Goal: Transaction & Acquisition: Purchase product/service

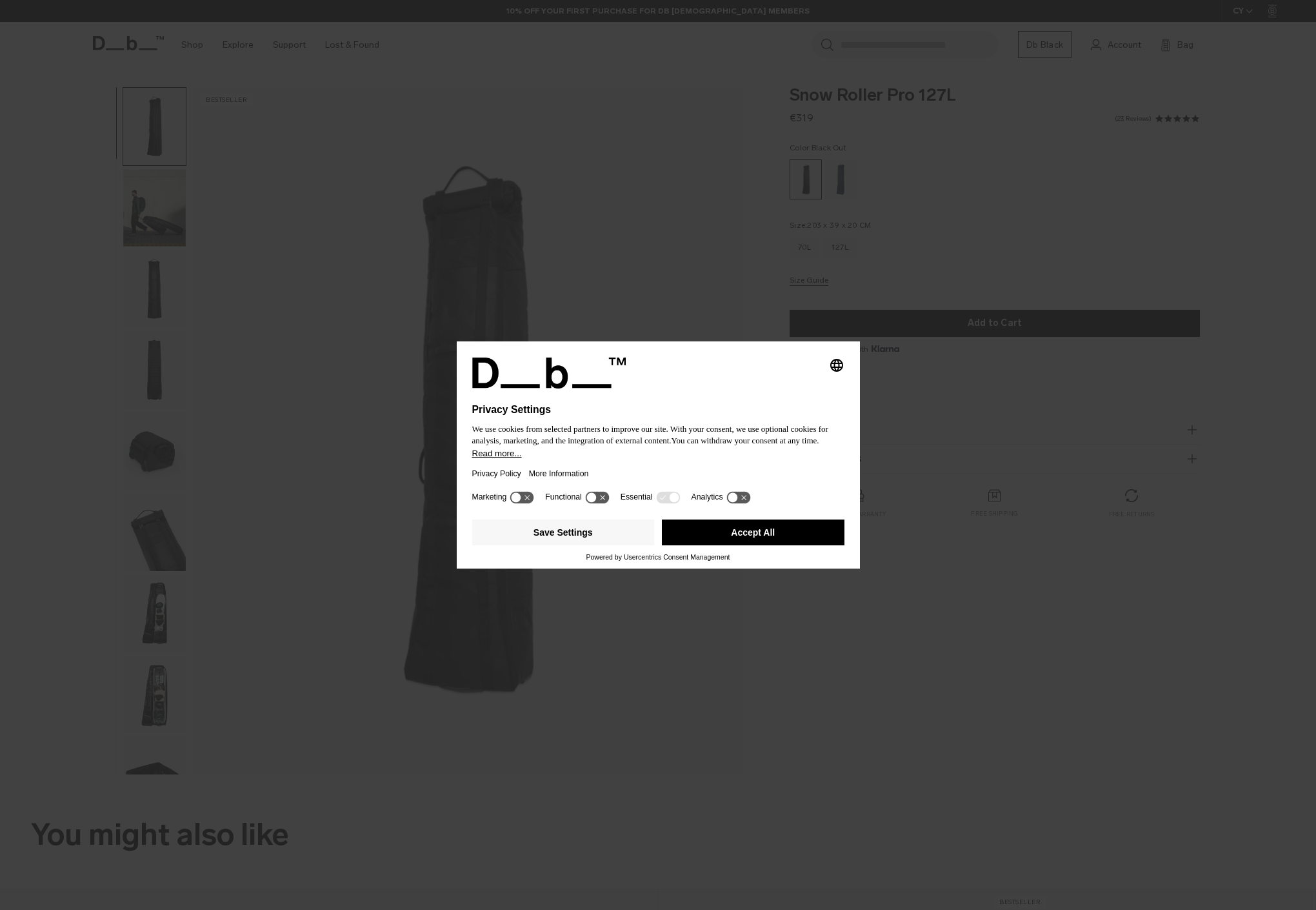
click at [996, 258] on div "Selecting an option will immediately change the language Privacy Settings We us…" at bounding box center [658, 455] width 1316 height 910
click at [743, 541] on button "Accept All" at bounding box center [753, 533] width 183 height 26
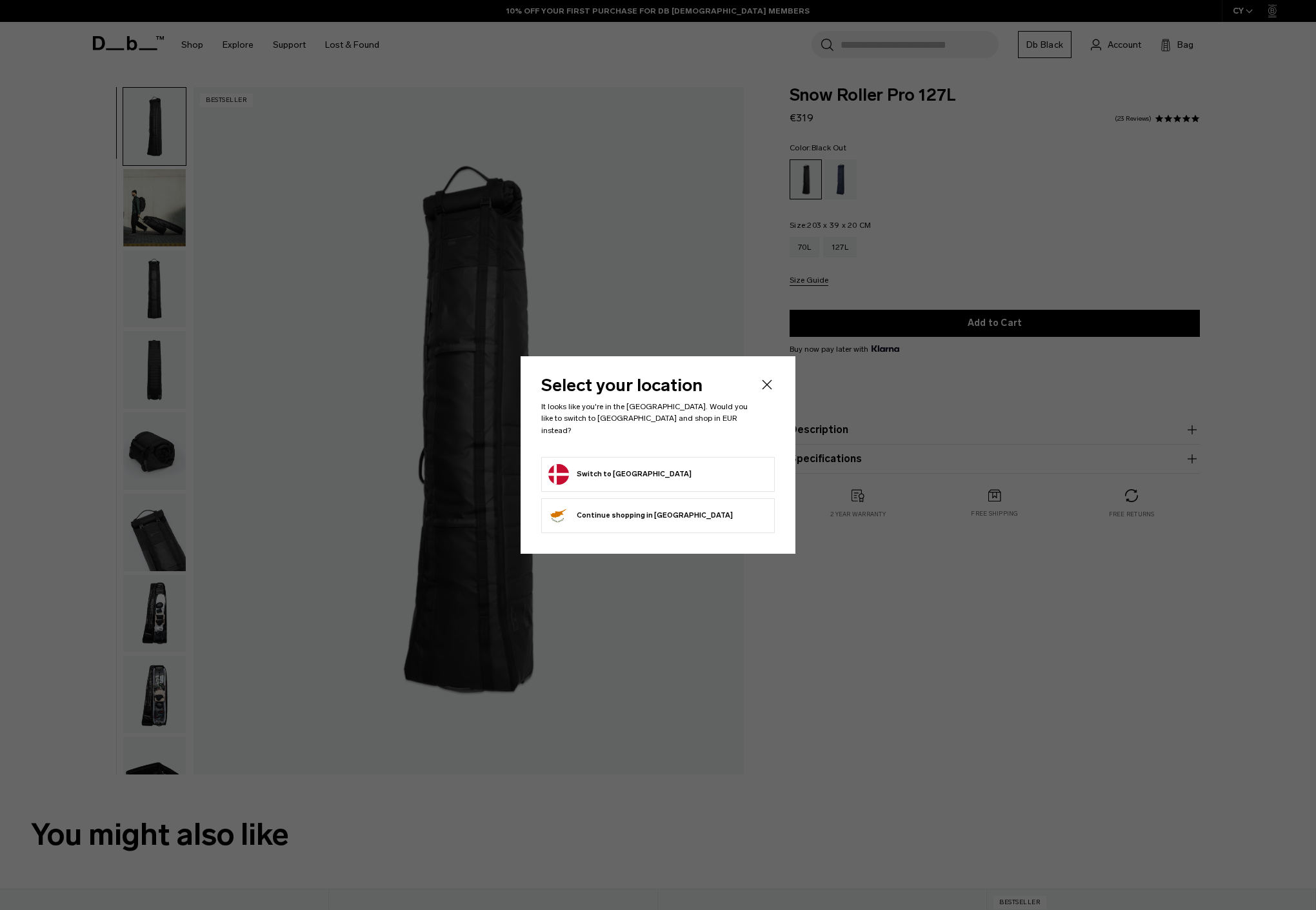
click at [770, 391] on icon "Close" at bounding box center [767, 384] width 15 height 15
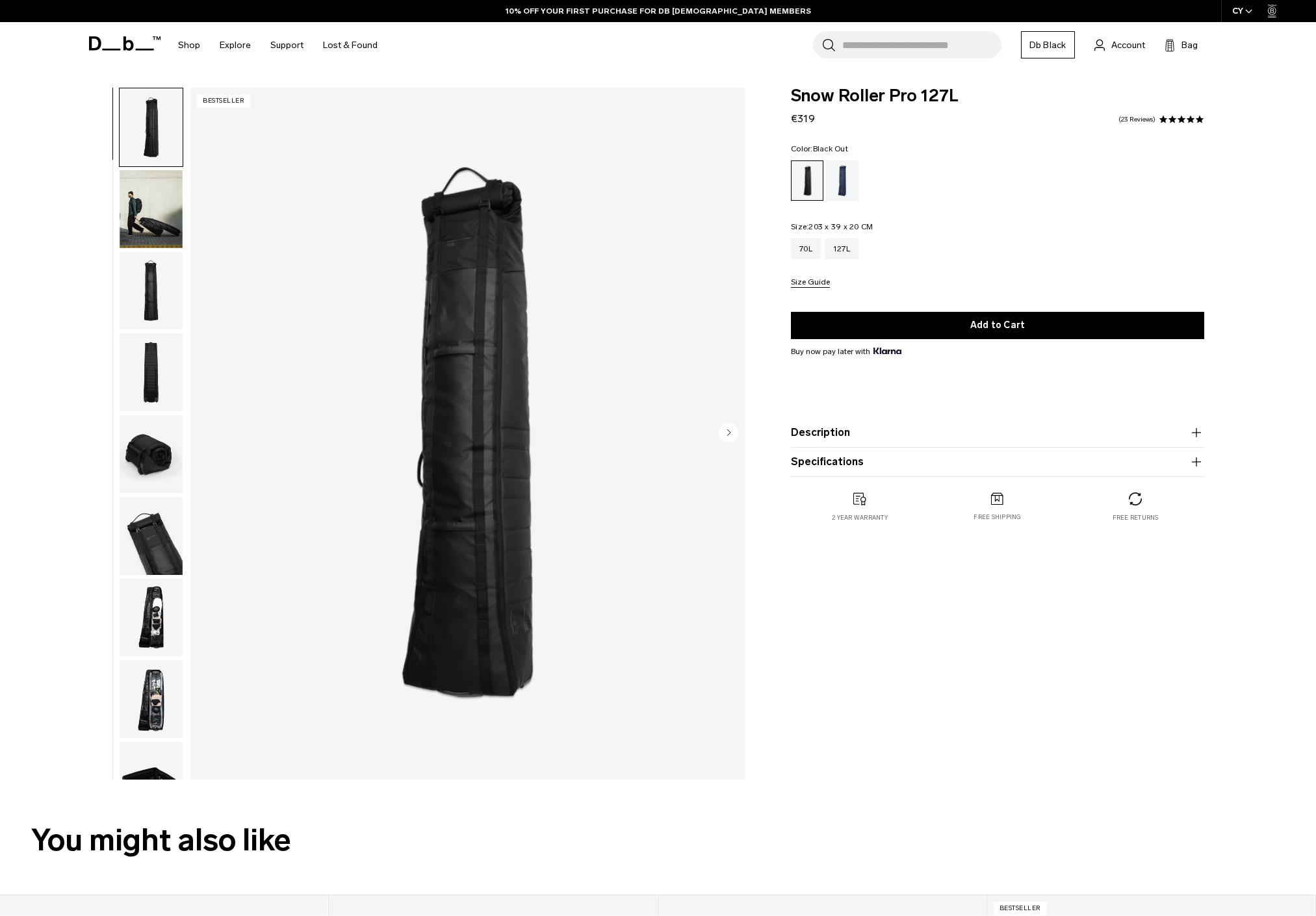
click at [150, 202] on img "button" at bounding box center [151, 209] width 63 height 78
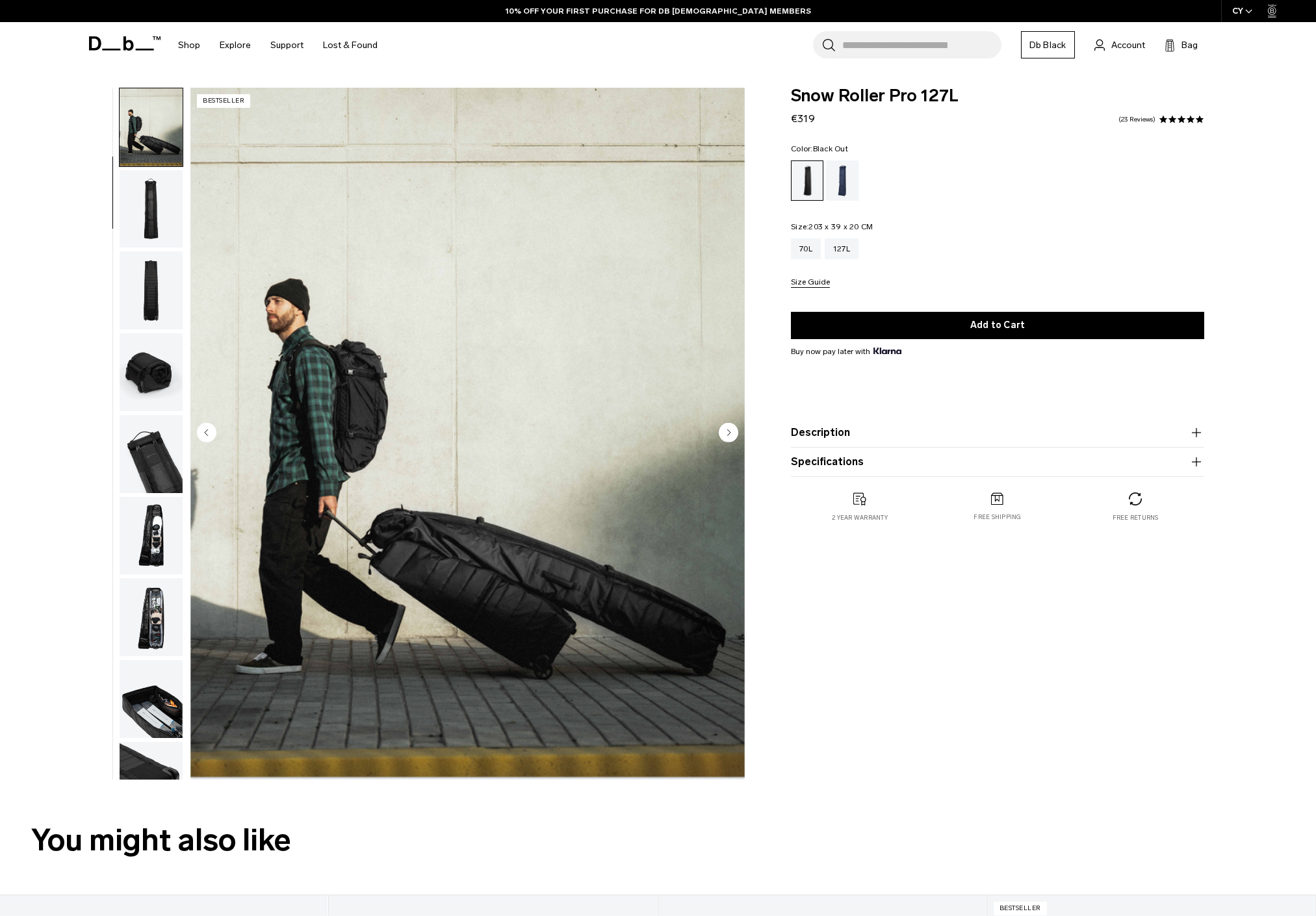
click at [137, 271] on img "button" at bounding box center [151, 290] width 63 height 78
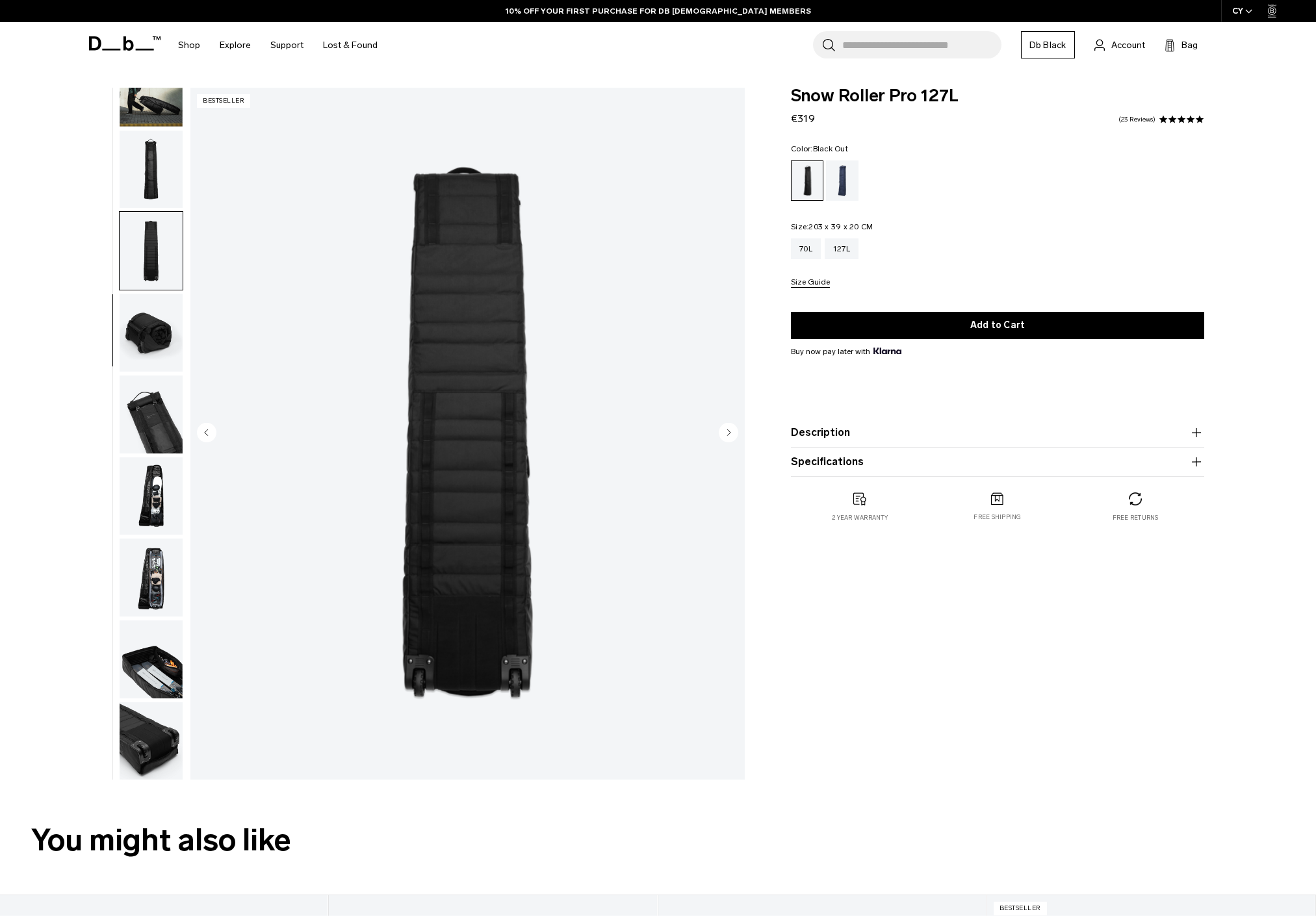
scroll to position [123, 0]
click at [120, 375] on img "button" at bounding box center [151, 413] width 63 height 78
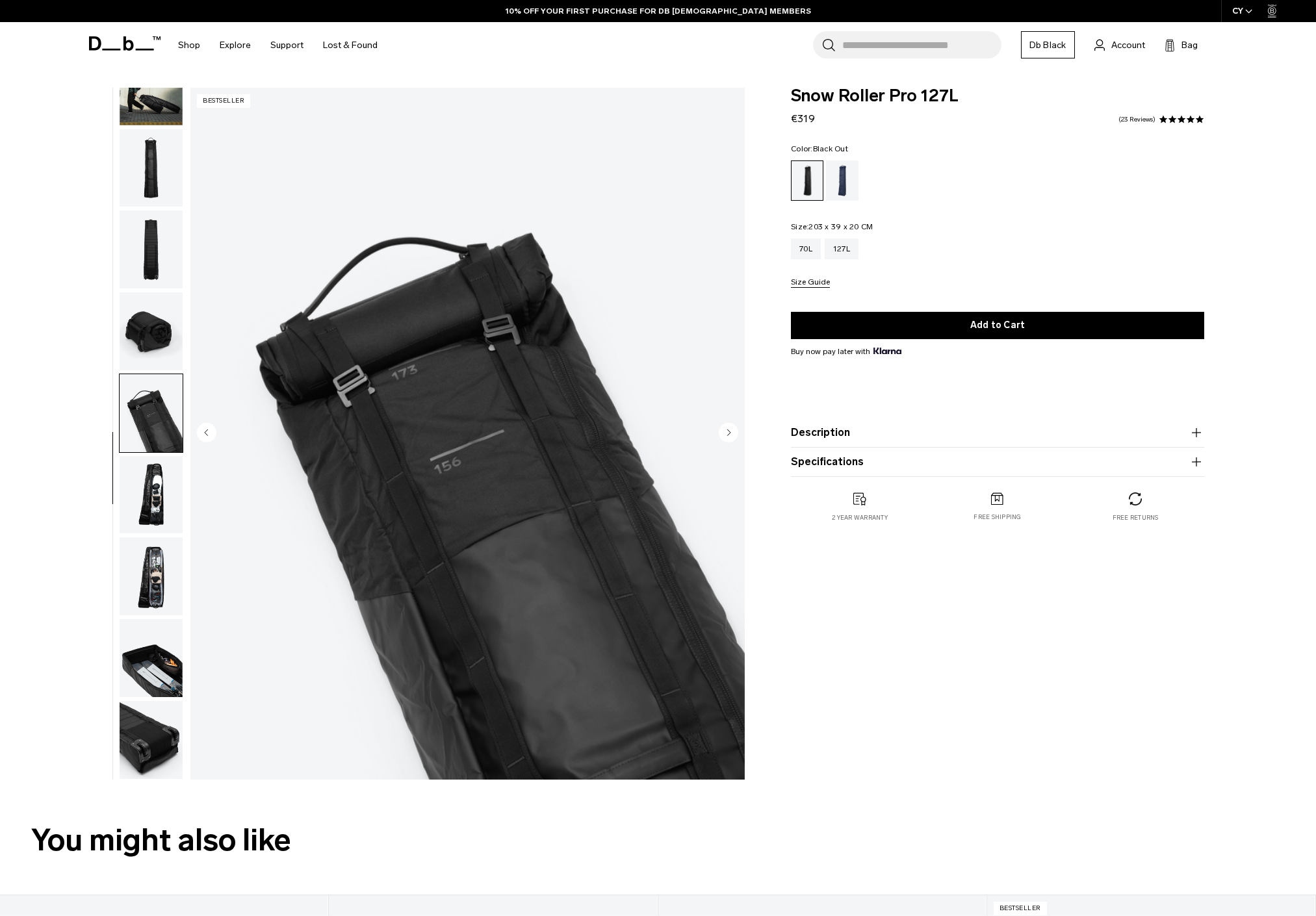
click at [115, 438] on div at bounding box center [147, 434] width 71 height 691
click at [140, 552] on img "button" at bounding box center [151, 576] width 63 height 78
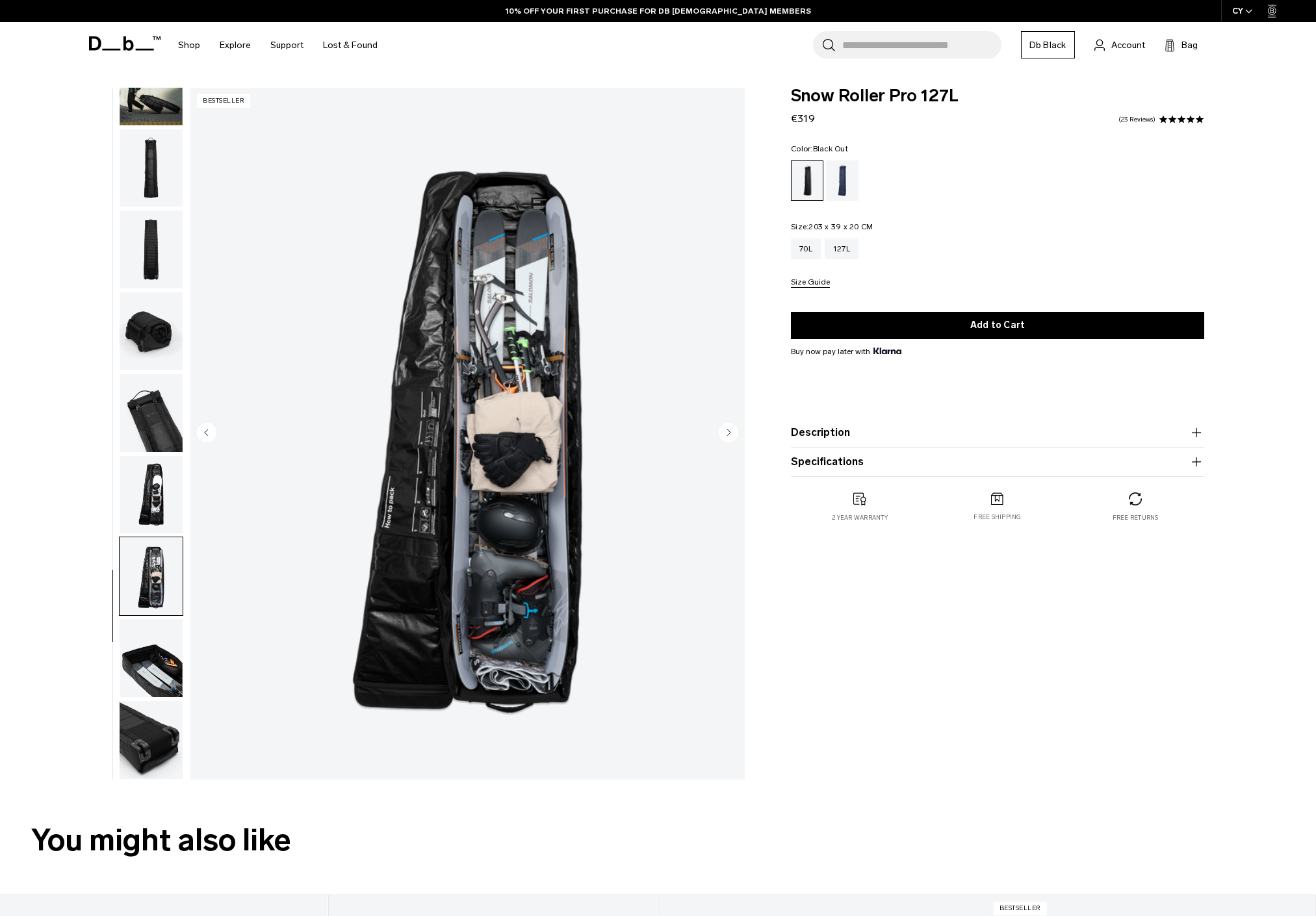
click at [170, 646] on img "button" at bounding box center [151, 658] width 63 height 78
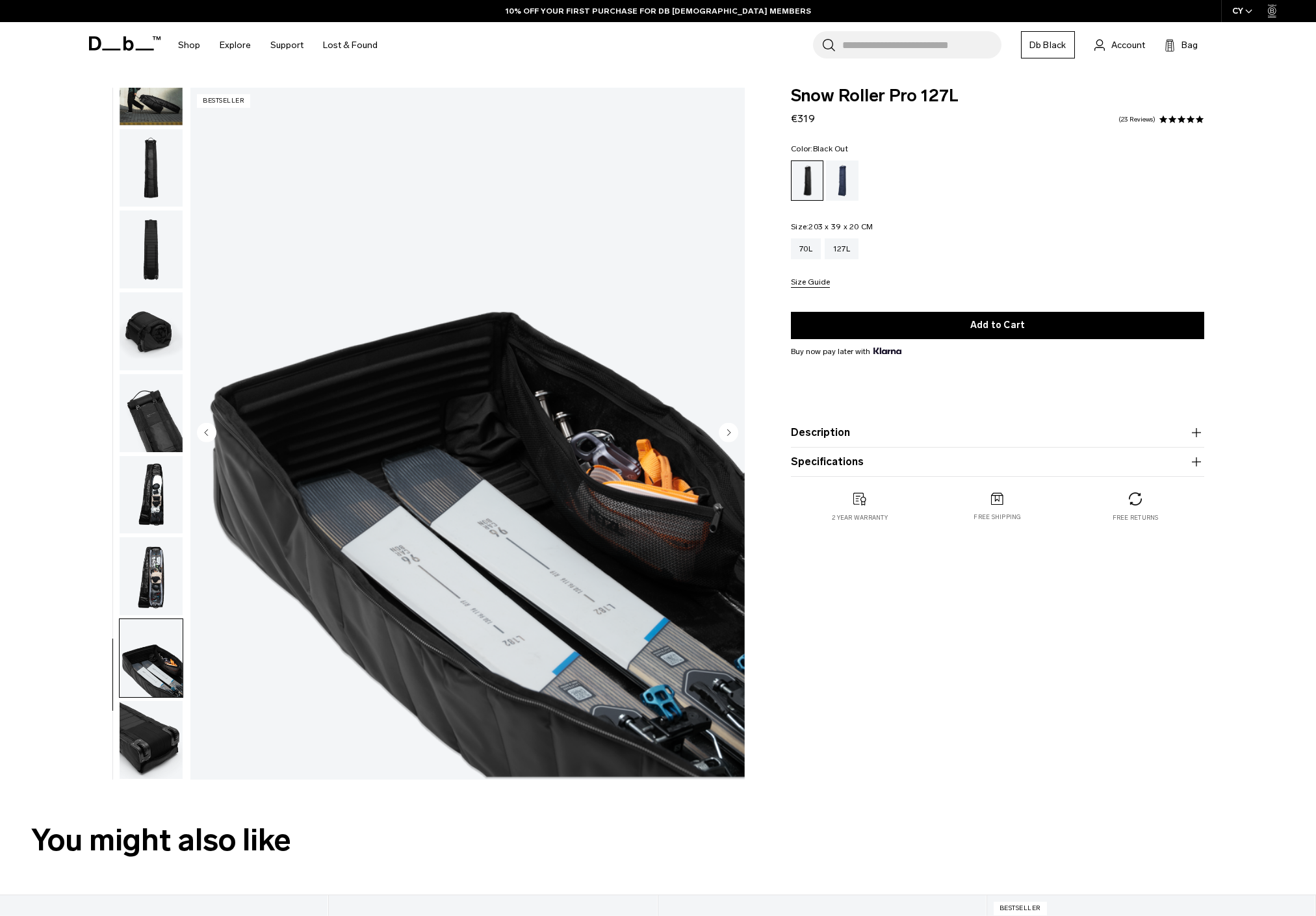
click at [160, 744] on img "button" at bounding box center [151, 739] width 63 height 78
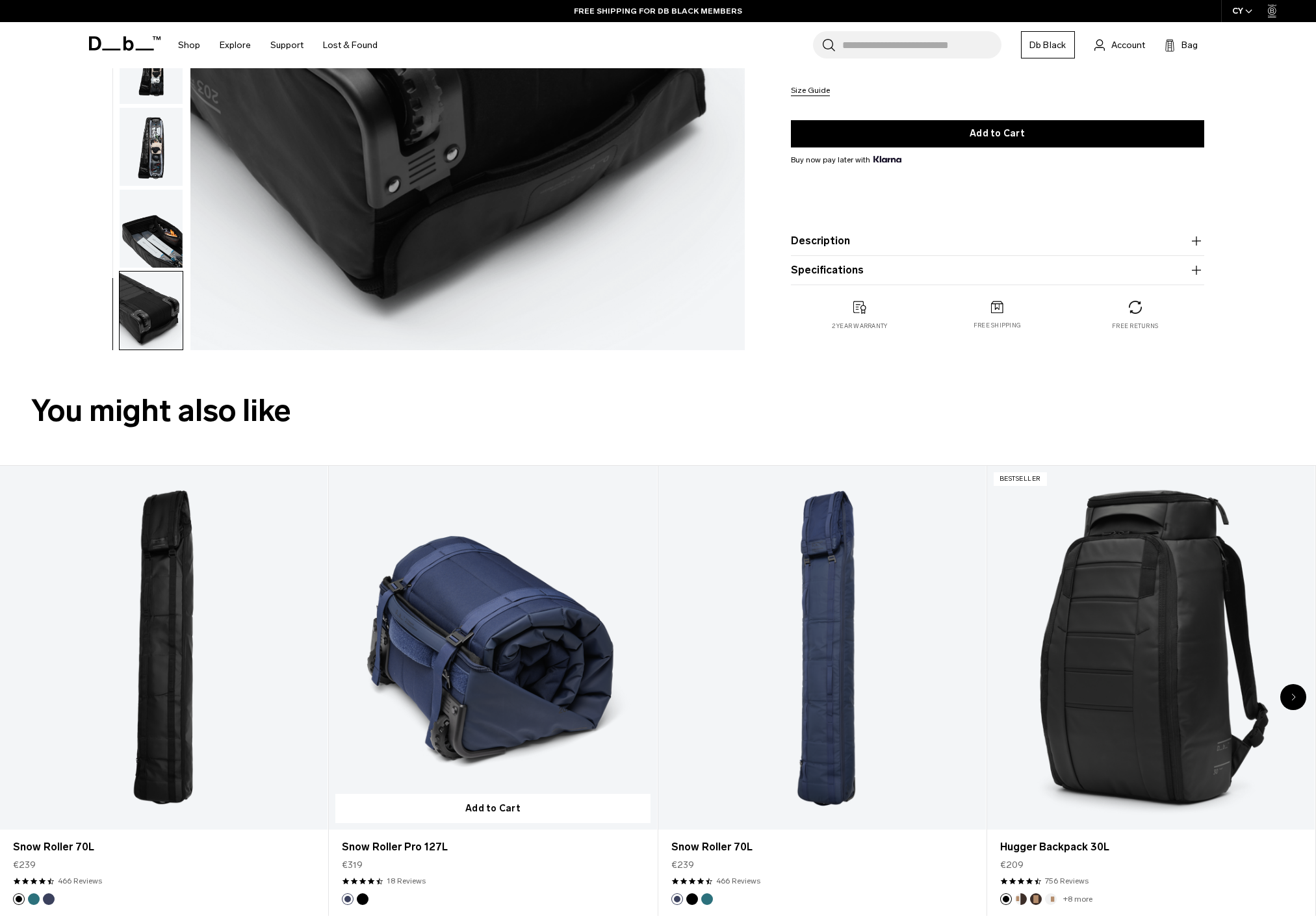
scroll to position [390, 0]
